Goal: Check status: Check status

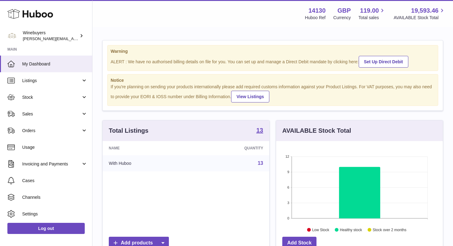
scroll to position [96, 167]
click at [21, 133] on link "Orders" at bounding box center [46, 130] width 92 height 17
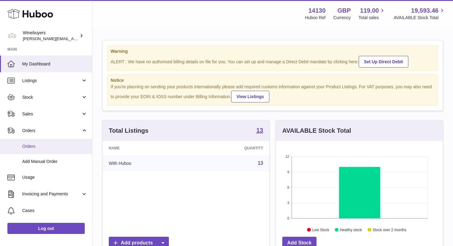
click at [30, 145] on span "Orders" at bounding box center [54, 146] width 65 height 6
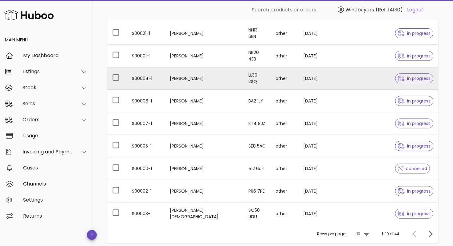
scroll to position [114, 0]
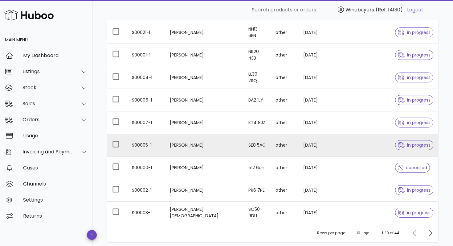
click at [416, 143] on span "in progress" at bounding box center [414, 145] width 33 height 4
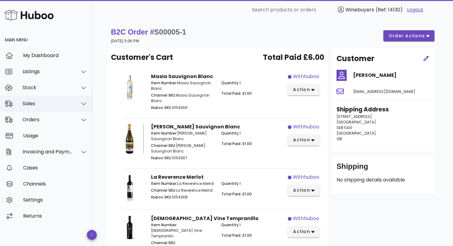
click at [62, 105] on div "Sales" at bounding box center [48, 103] width 50 height 6
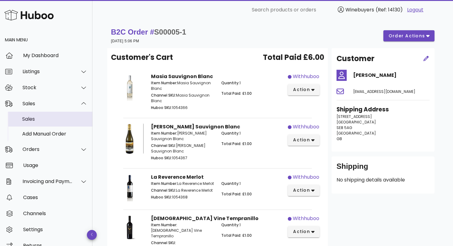
click at [34, 120] on div "Sales" at bounding box center [54, 119] width 65 height 6
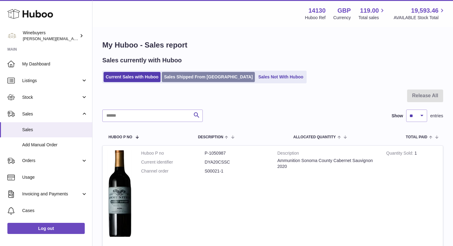
click at [198, 75] on link "Sales Shipped From [GEOGRAPHIC_DATA]" at bounding box center [208, 77] width 93 height 10
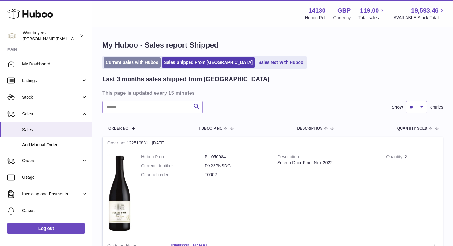
click at [140, 62] on link "Current Sales with Huboo" at bounding box center [132, 62] width 57 height 10
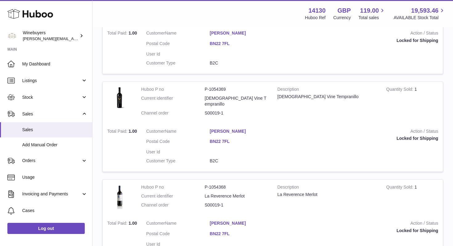
scroll to position [948, 0]
